Goal: Feedback & Contribution: Submit feedback/report problem

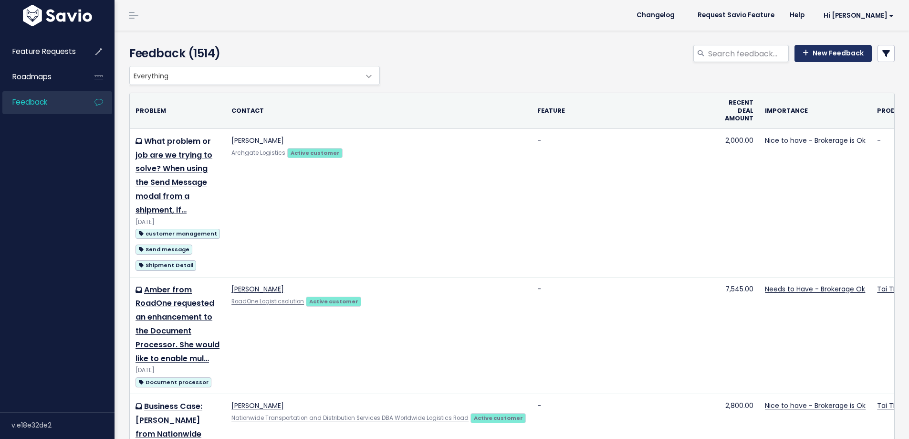
click at [838, 49] on link "New Feedback" at bounding box center [833, 53] width 77 height 17
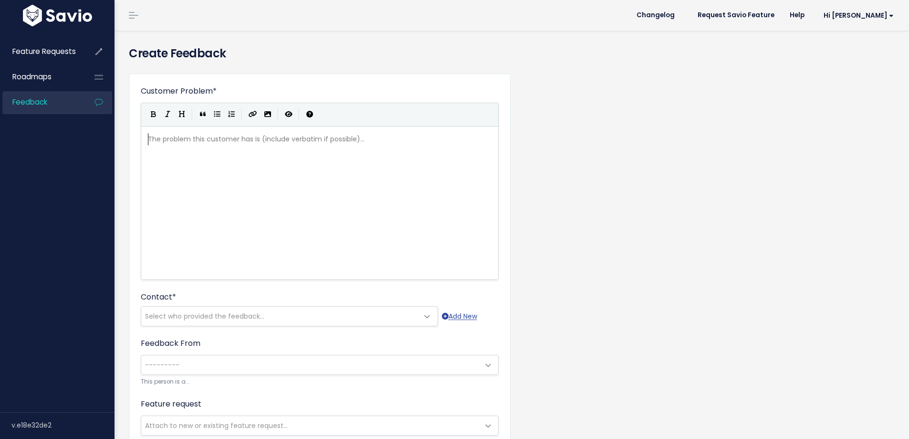
scroll to position [1, 0]
click at [201, 197] on div "The problem this customer has is (include verbatim if possible)... xxxxxxxxxx ​" at bounding box center [331, 214] width 371 height 167
click at [179, 138] on pre "​" at bounding box center [323, 139] width 355 height 12
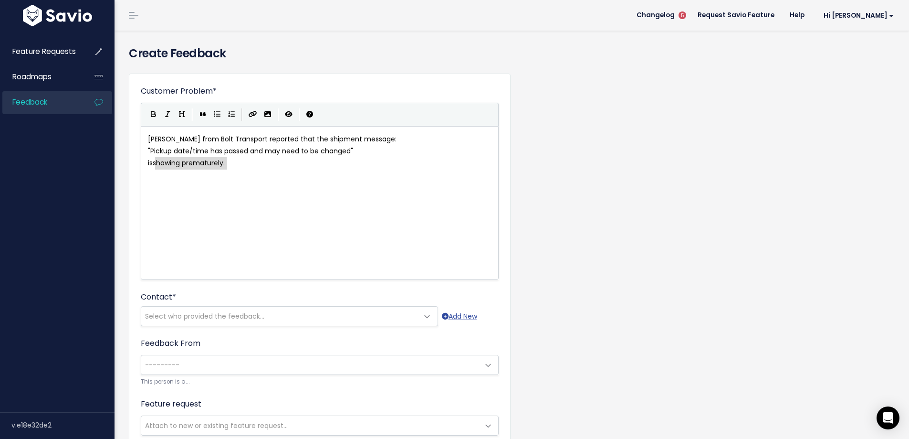
drag, startPoint x: 156, startPoint y: 161, endPoint x: 263, endPoint y: 165, distance: 107.5
type textarea "nor sh"
type textarea "t"
type textarea "h"
type textarea "t shwoi"
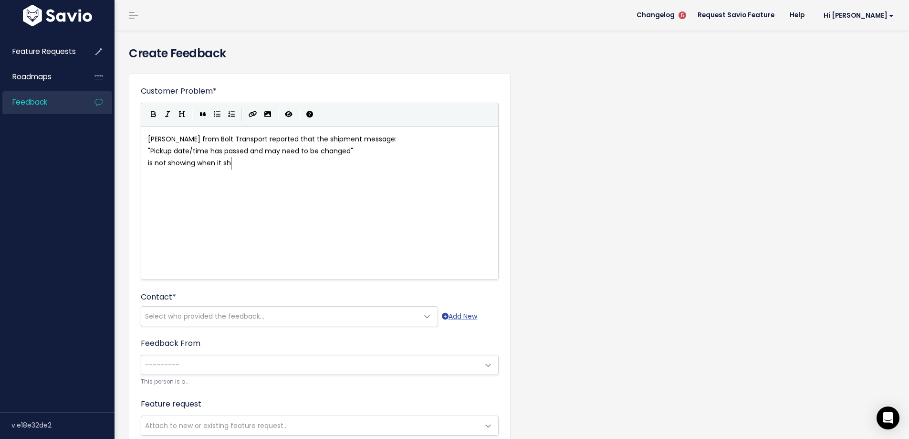
type textarea "owing when it shgou"
type textarea "ould.."
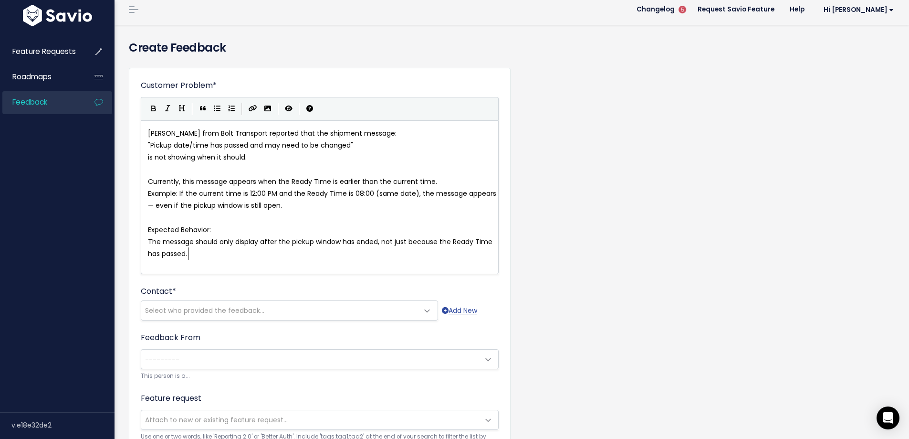
scroll to position [0, 0]
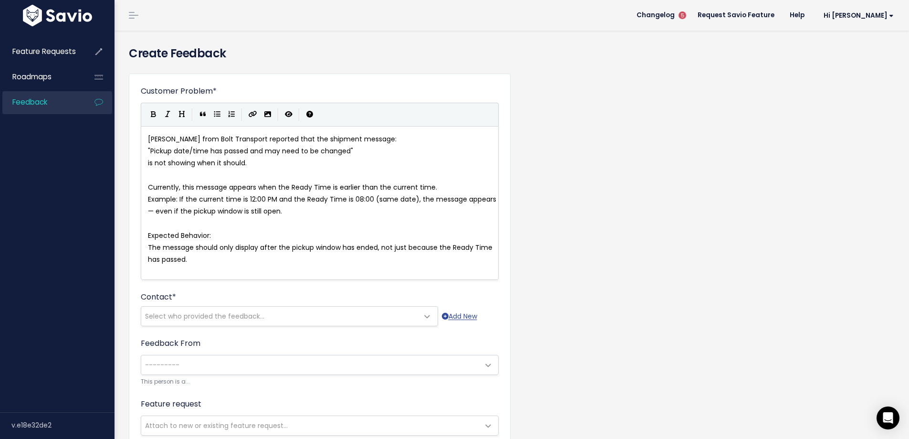
click at [190, 318] on span "Select who provided the feedback..." at bounding box center [204, 316] width 119 height 10
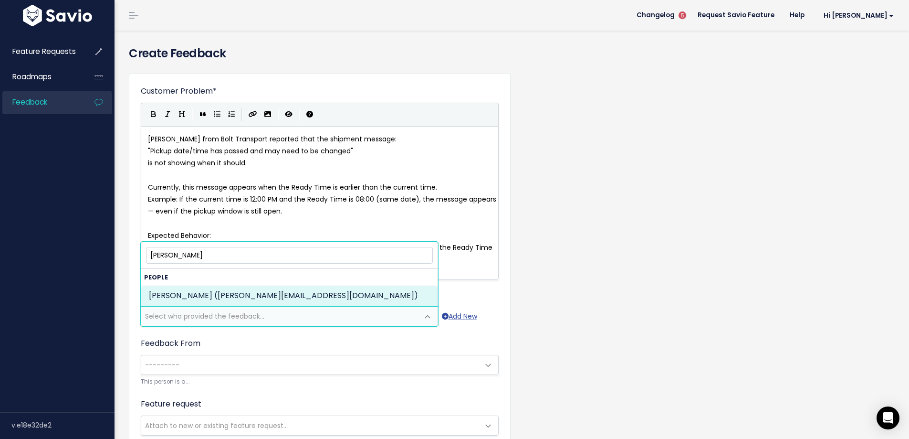
type input "roger go"
select select "ACTIVE"
select select "62175625"
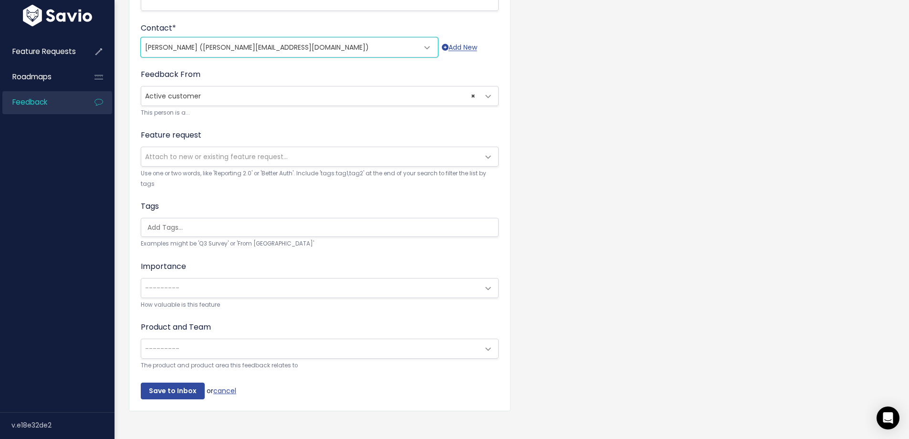
scroll to position [285, 0]
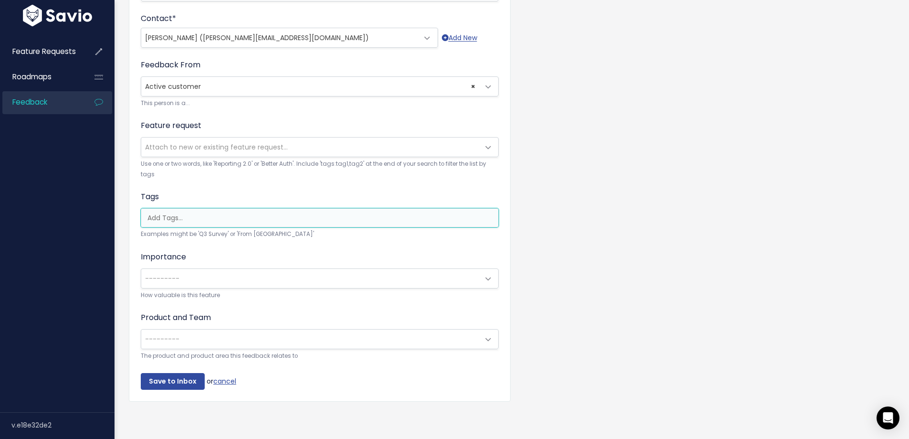
click at [172, 213] on input "search" at bounding box center [322, 218] width 357 height 10
type input "s"
type input "t"
type input "r"
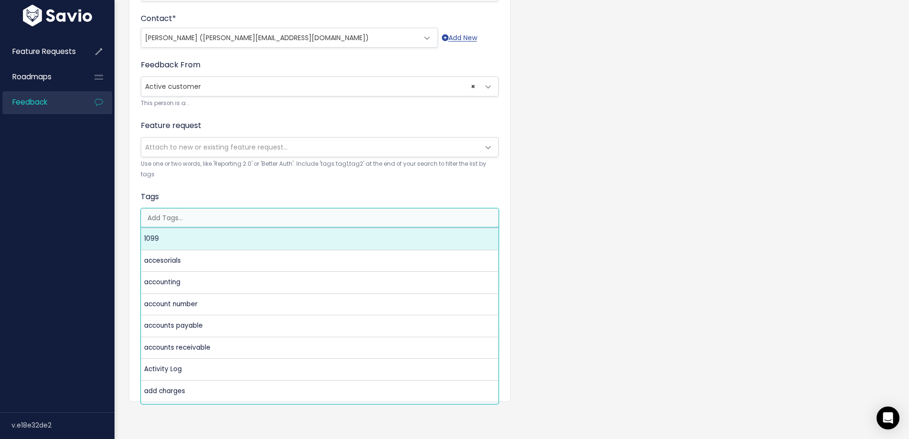
click at [697, 250] on div "Customer Problem * Roger Goedde from Bolt Transport reported that the shipment …" at bounding box center [512, 106] width 780 height 636
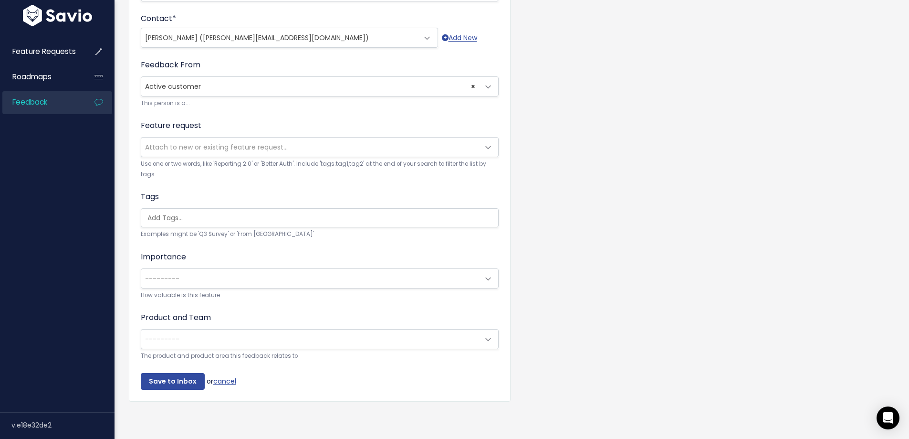
scroll to position [0, 2]
click at [186, 269] on span "---------" at bounding box center [310, 278] width 338 height 19
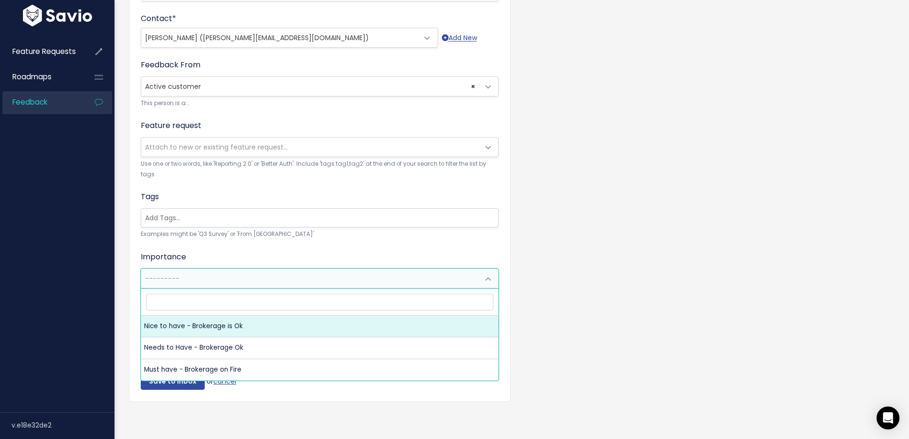
select select "NICE_TO_HAVE"
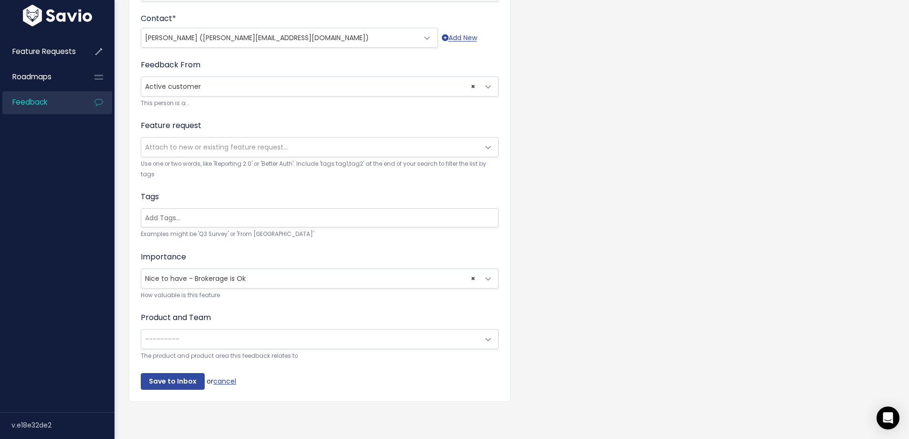
click at [166, 334] on span "---------" at bounding box center [162, 339] width 34 height 10
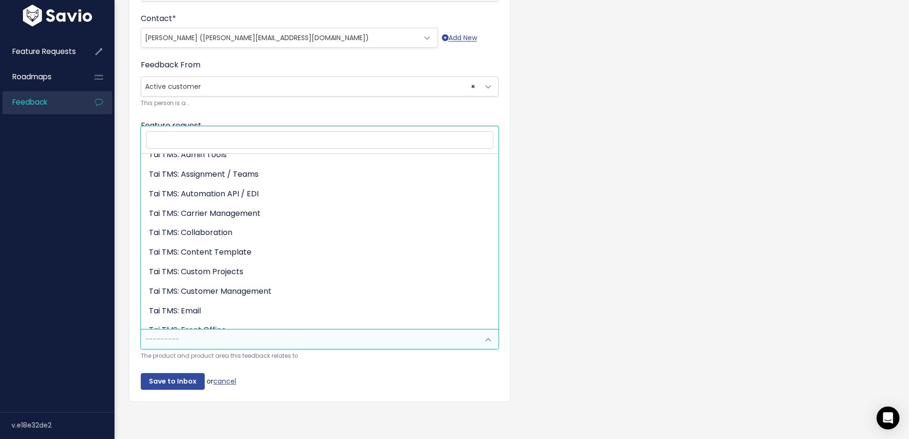
scroll to position [212, 0]
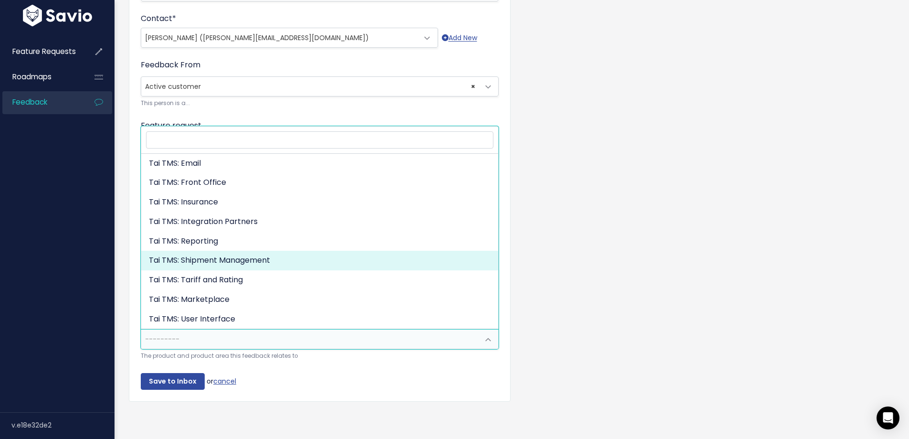
select select "MAIN:SHIPMENT_MANAGEMENT"
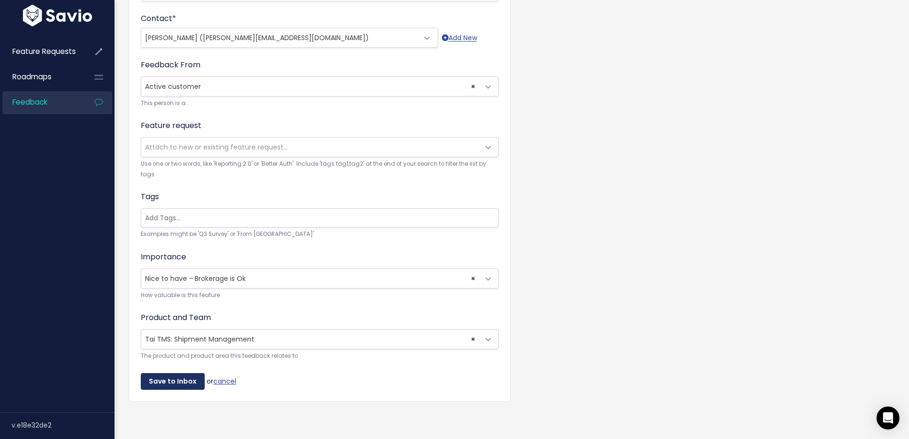
click at [183, 373] on input "Save to Inbox" at bounding box center [173, 381] width 64 height 17
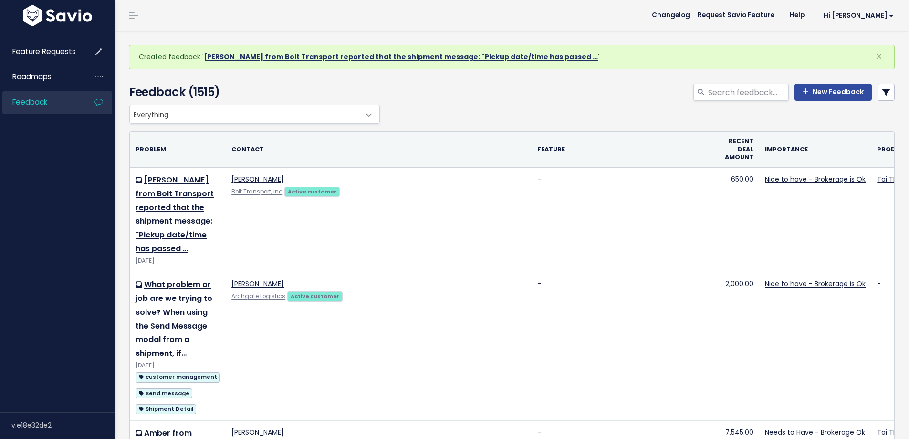
click at [248, 53] on link "[PERSON_NAME] from Bolt Transport reported that the shipment message: "Pickup d…" at bounding box center [401, 57] width 394 height 10
